Goal: Use online tool/utility: Use online tool/utility

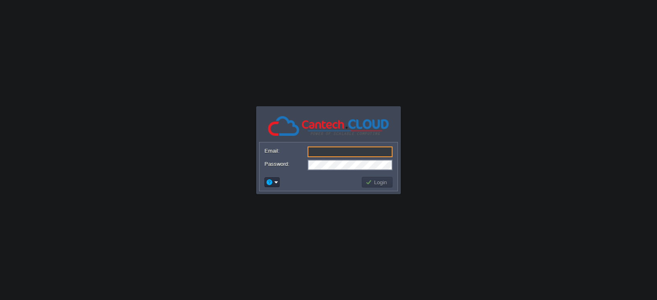
type input "[EMAIL_ADDRESS][DOMAIN_NAME]"
click at [383, 185] on button "Login" at bounding box center [378, 182] width 24 height 7
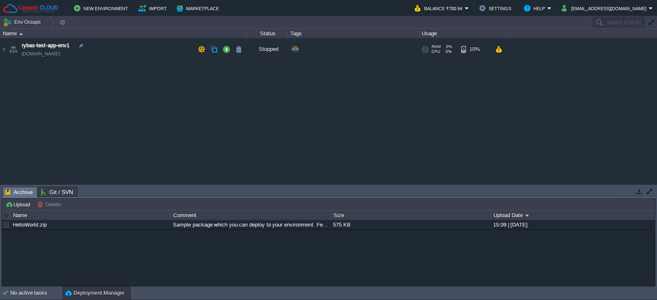
click at [69, 41] on td "rybas-test-app-env1 [DOMAIN_NAME]" at bounding box center [123, 49] width 247 height 23
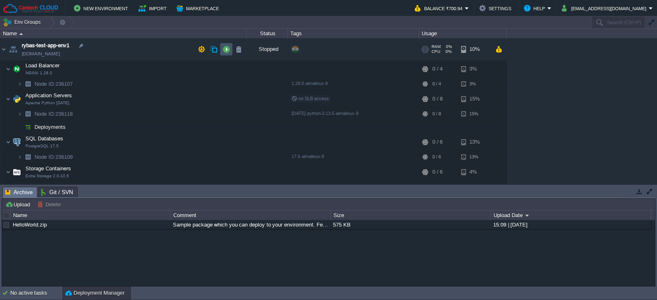
click at [225, 49] on button "button" at bounding box center [226, 49] width 7 height 7
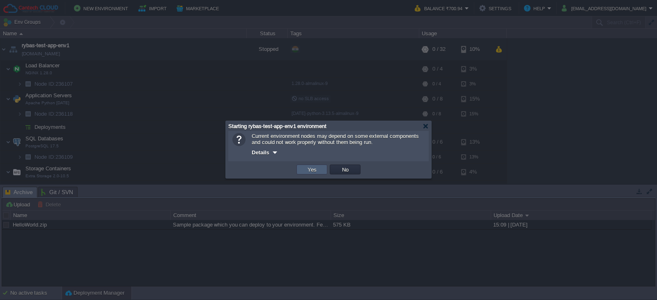
click at [308, 173] on button "Yes" at bounding box center [312, 169] width 14 height 7
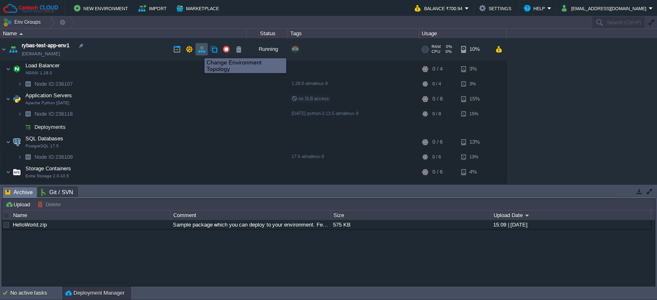
click at [202, 51] on button "button" at bounding box center [201, 49] width 7 height 7
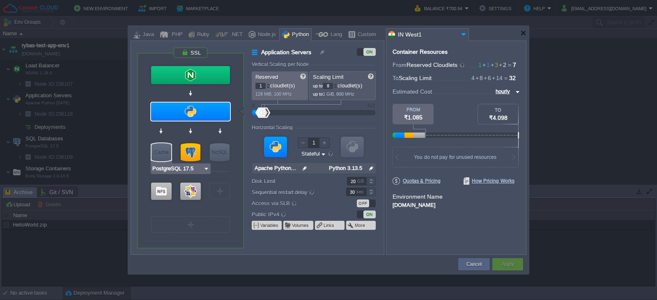
type input "Memcached [DATE]"
click at [166, 150] on div "Cache" at bounding box center [162, 152] width 20 height 18
type input "Cache"
type input "4"
type input "Memcached [DATE]"
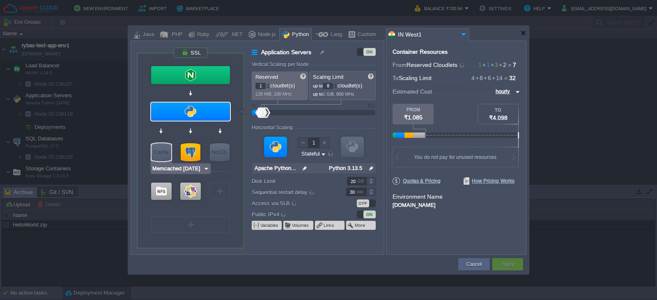
type input "[DATE]-almalin..."
type input "Stateless"
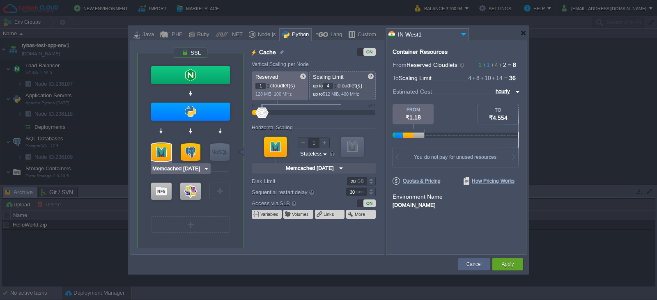
click at [164, 150] on div at bounding box center [162, 152] width 20 height 18
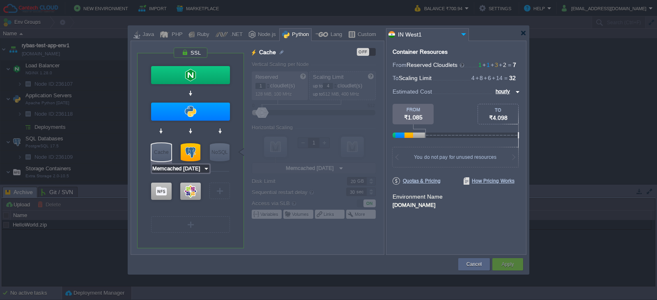
click at [165, 165] on input "Memcached [DATE]" at bounding box center [177, 169] width 51 height 8
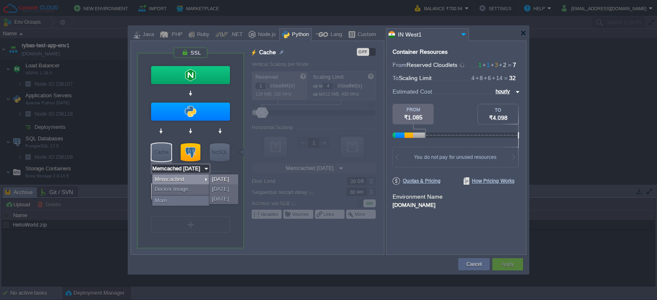
click at [138, 121] on div "VM Balancing VM Application Servers VM Cache VM SQL VM NoSQL VM Storage VM VPS …" at bounding box center [190, 150] width 107 height 195
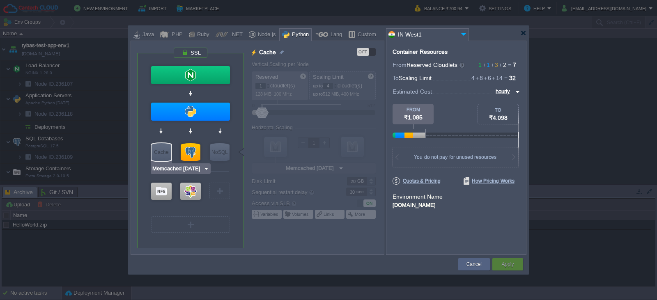
type input "CentOS 7.9"
click at [223, 193] on div "VM" at bounding box center [220, 191] width 21 height 16
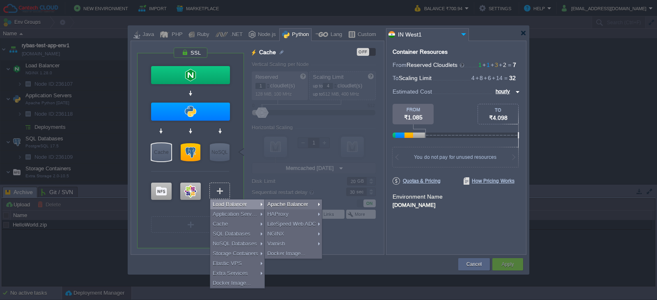
type input "Extra Storage 2.0-10.5"
type input "Select Image"
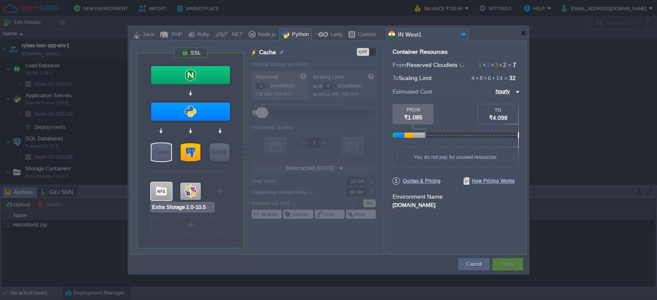
click at [162, 191] on div at bounding box center [161, 191] width 21 height 17
type input "Storage Containers"
type input "6"
type input "Extra Storage 2.0-10.5"
type input "null"
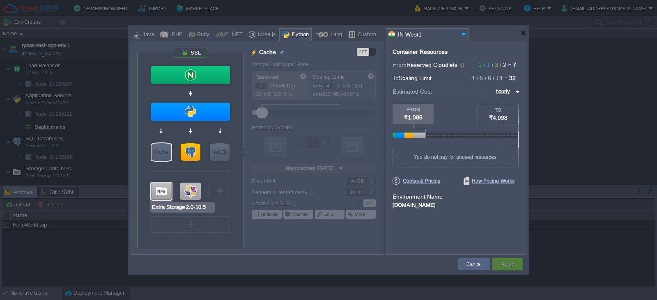
type input "2.0-10.5-almal..."
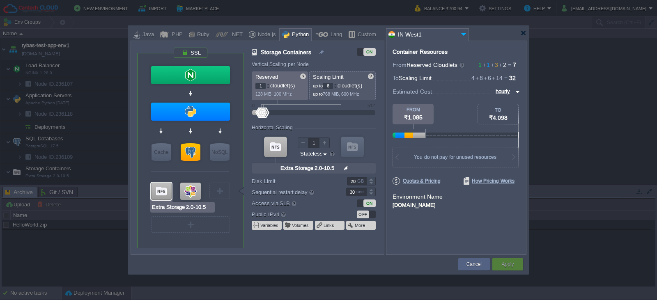
type input "CentOS 7.9"
click at [188, 197] on div at bounding box center [190, 191] width 21 height 17
type input "Elastic VPS"
type input "8"
type input "CentOS 7.9"
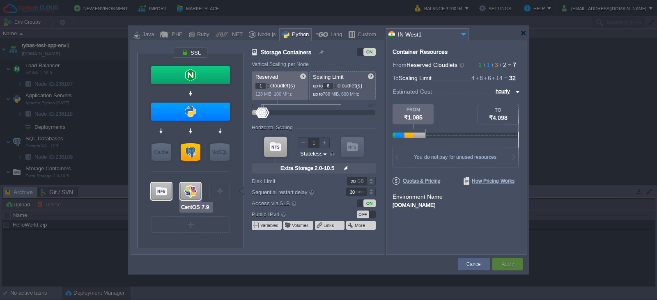
type input "null"
type input "7.9"
type input "Stateful"
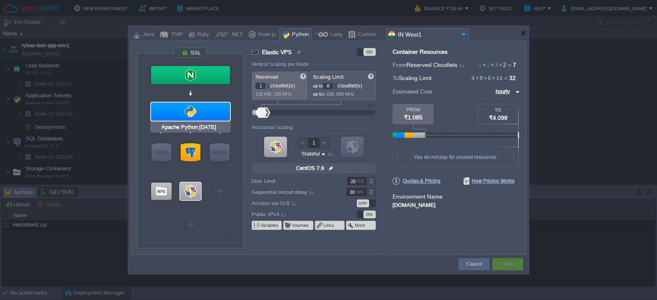
type input "CentOS 7.9"
click at [472, 267] on button "Cancel" at bounding box center [474, 265] width 15 height 8
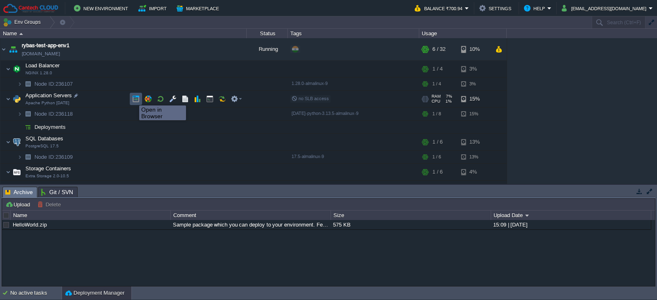
click at [133, 98] on button "button" at bounding box center [135, 98] width 7 height 7
click at [213, 97] on button "button" at bounding box center [209, 98] width 7 height 7
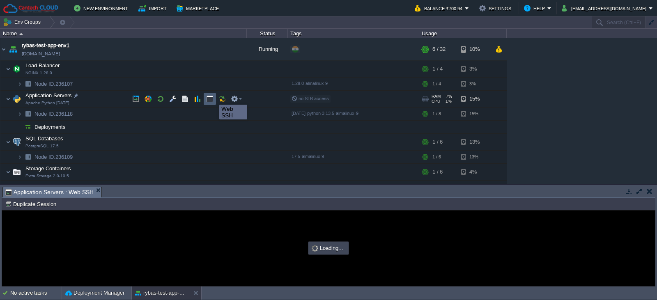
type input "#000000"
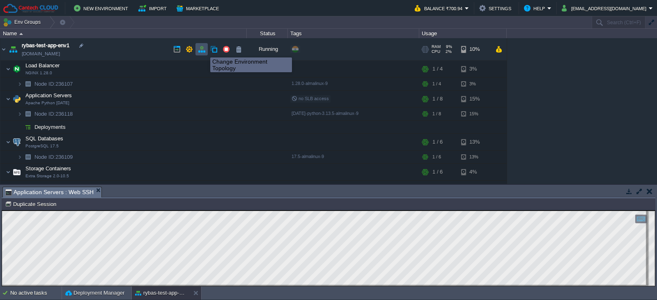
click at [204, 50] on button "button" at bounding box center [201, 49] width 7 height 7
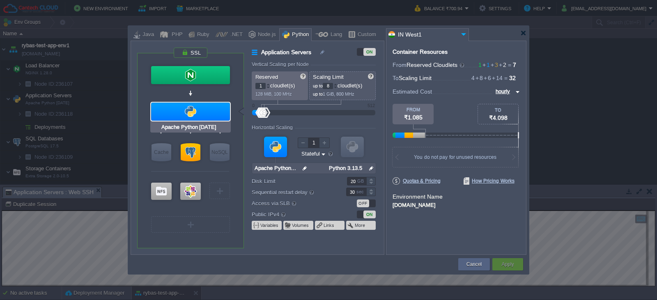
click at [222, 129] on div "Apache Python [DATE]" at bounding box center [190, 127] width 81 height 11
click at [217, 103] on div at bounding box center [190, 112] width 79 height 18
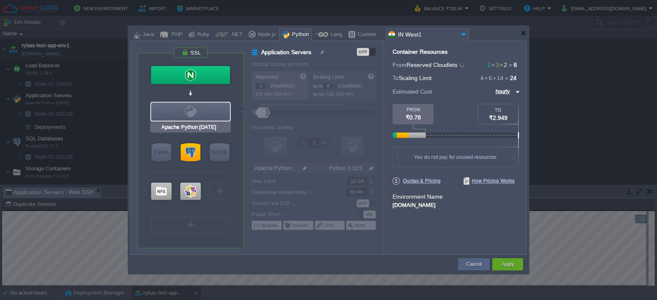
click at [217, 103] on div at bounding box center [190, 112] width 79 height 18
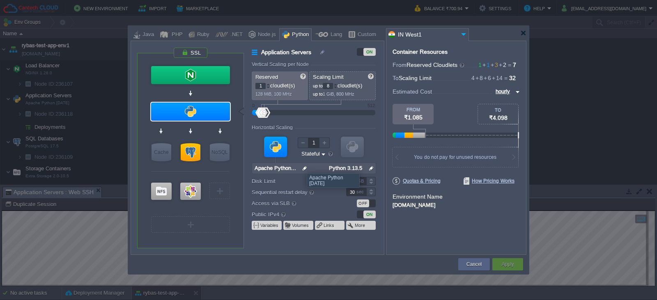
click at [303, 165] on img at bounding box center [305, 168] width 9 height 11
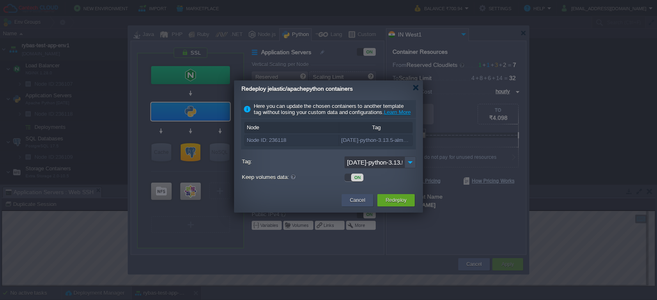
click at [363, 205] on button "Cancel" at bounding box center [357, 200] width 15 height 8
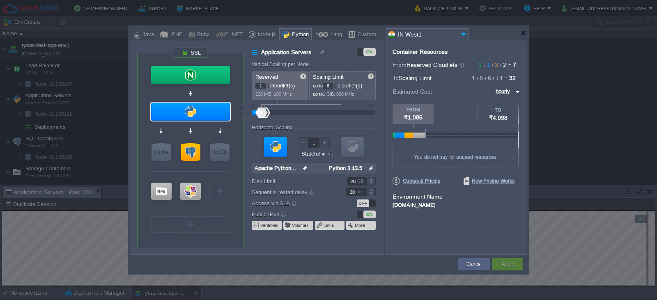
type input "CentOS 7.9"
click at [475, 262] on button "Cancel" at bounding box center [474, 265] width 15 height 8
